Goal: Task Accomplishment & Management: Use online tool/utility

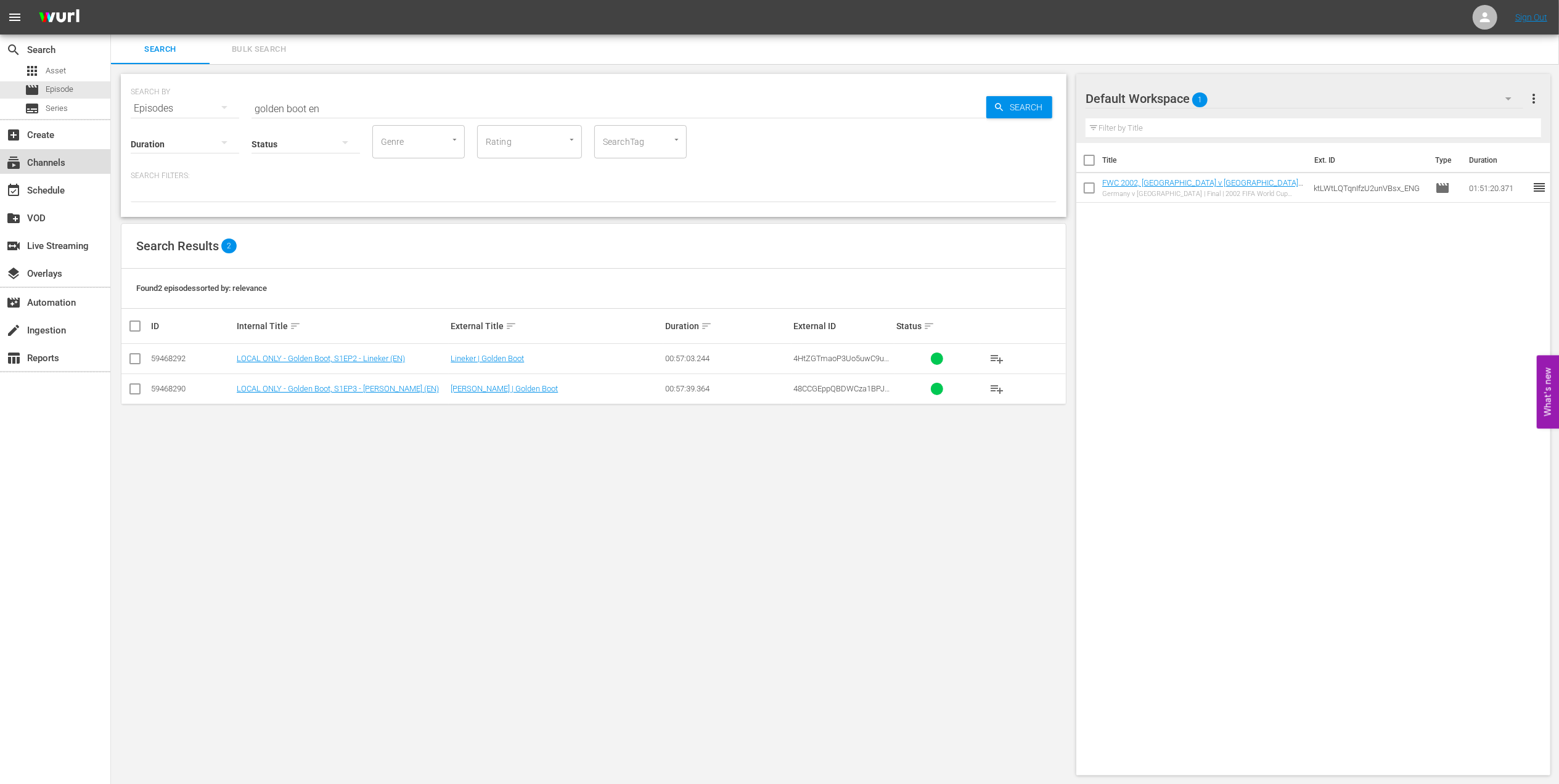
click at [52, 165] on div "subscriptions Channels" at bounding box center [34, 161] width 69 height 11
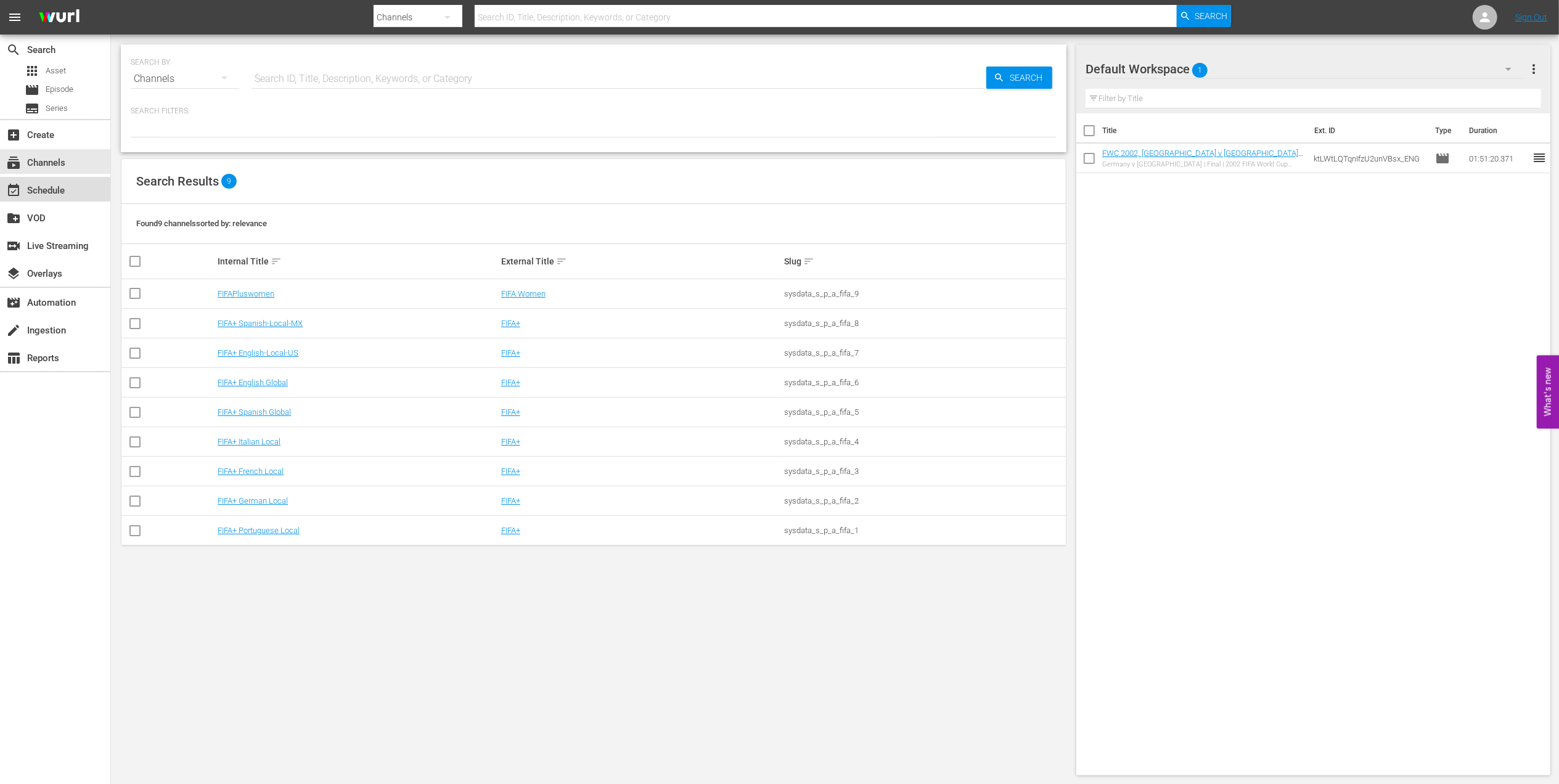
click at [79, 192] on div "event_available Schedule" at bounding box center [55, 189] width 111 height 25
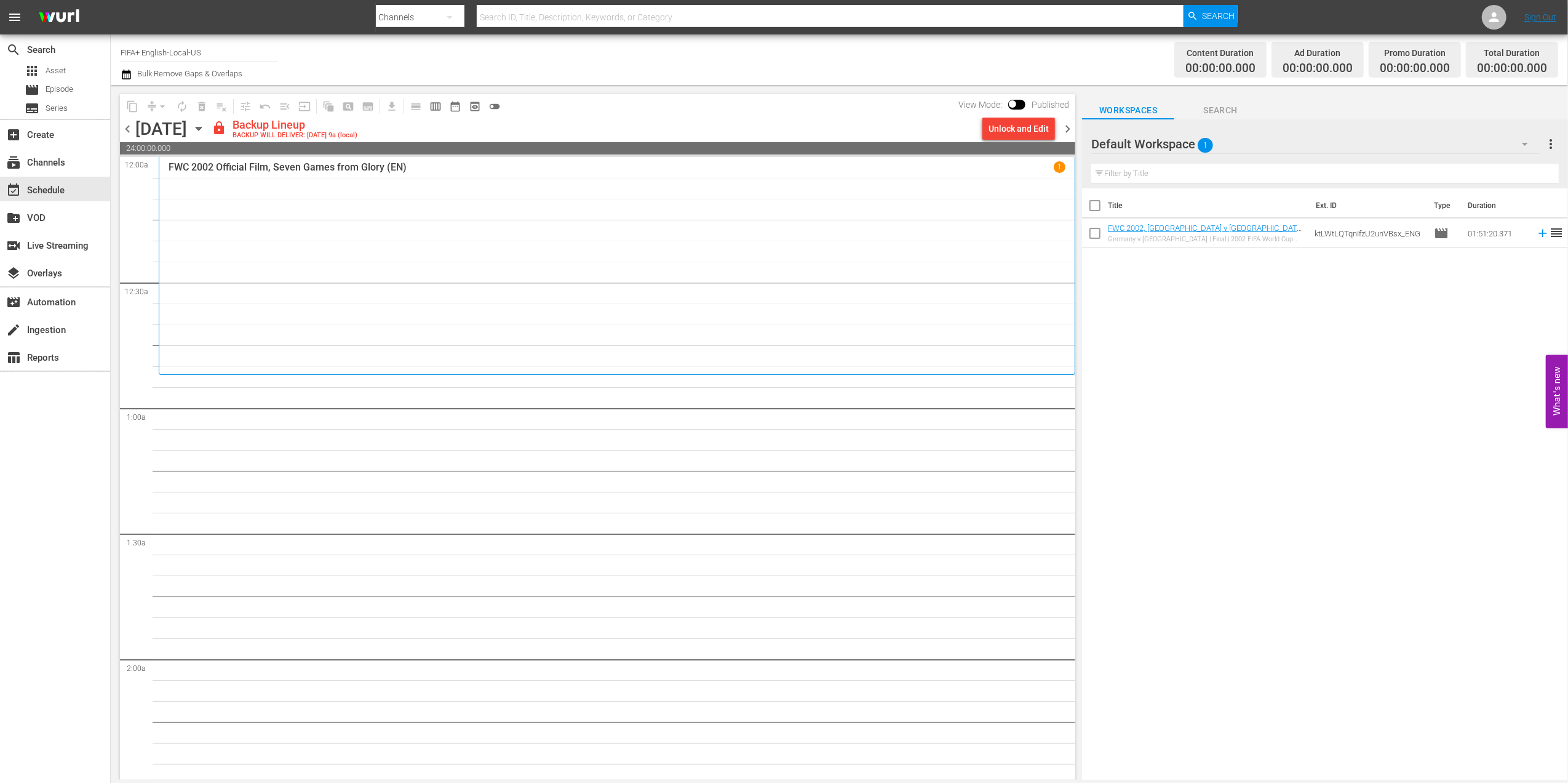
click at [129, 130] on span "chevron_left" at bounding box center [128, 129] width 16 height 16
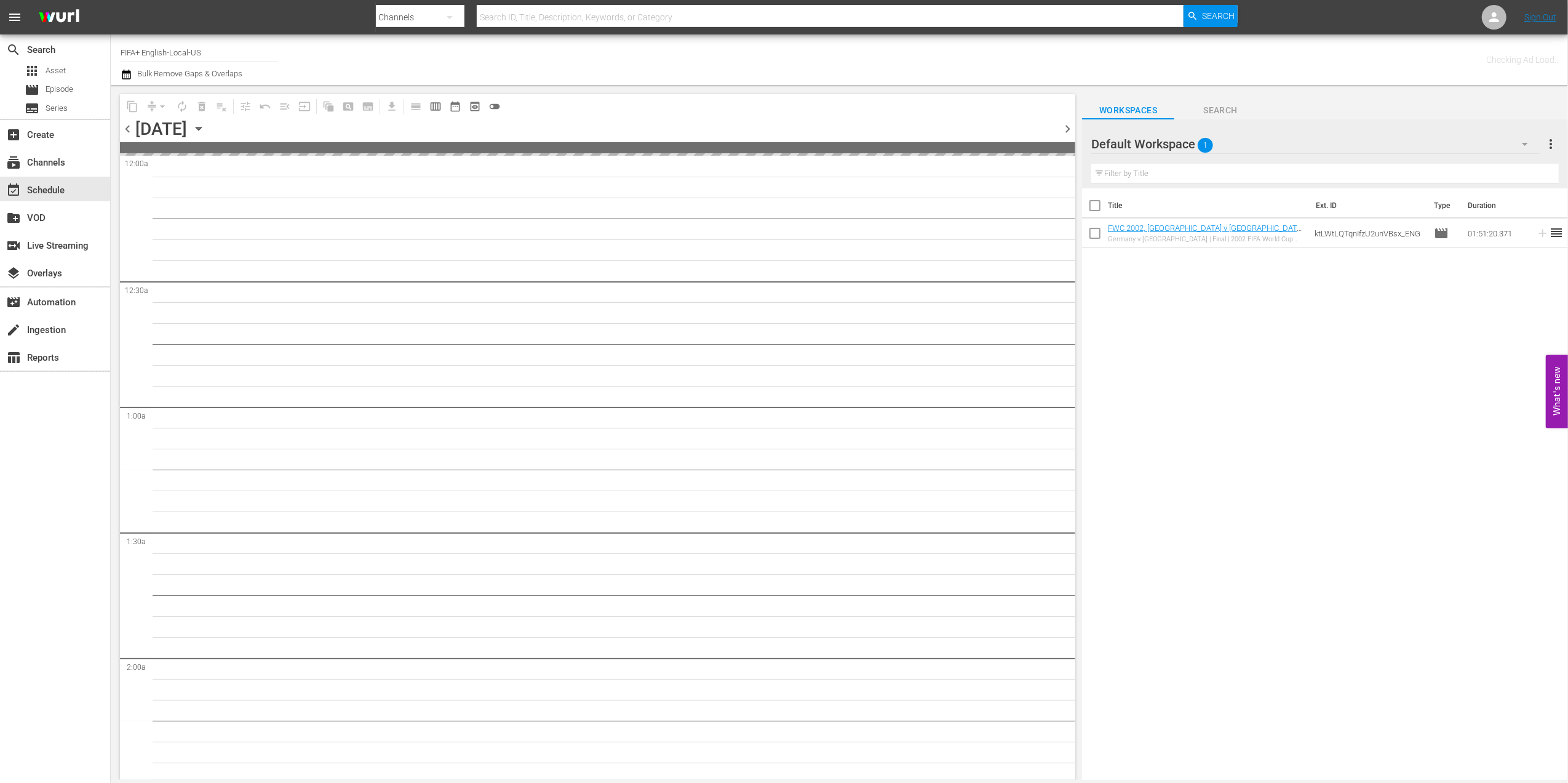
click at [129, 130] on span "chevron_left" at bounding box center [128, 129] width 16 height 16
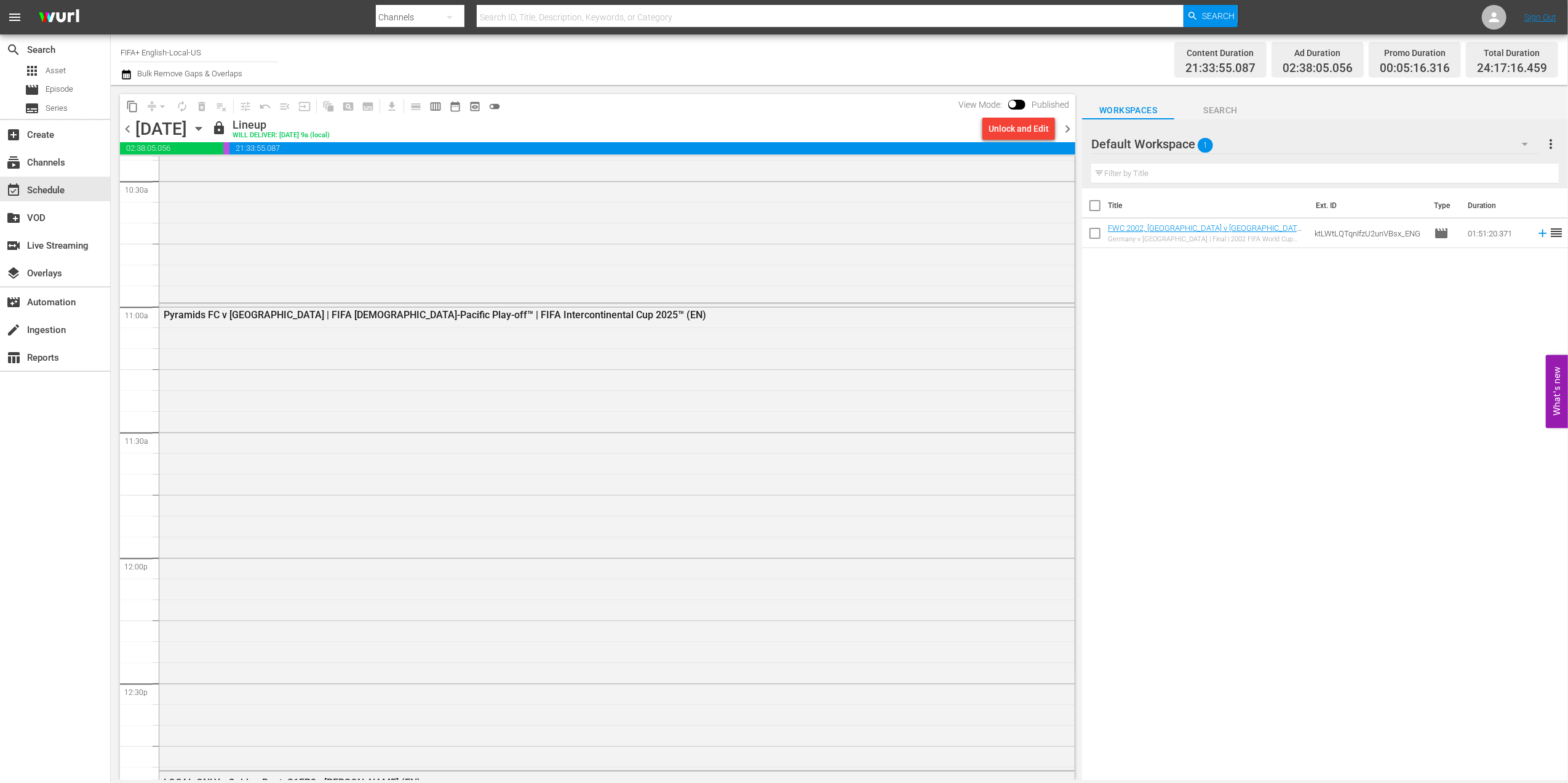
scroll to position [2612, 0]
